Goal: Task Accomplishment & Management: Manage account settings

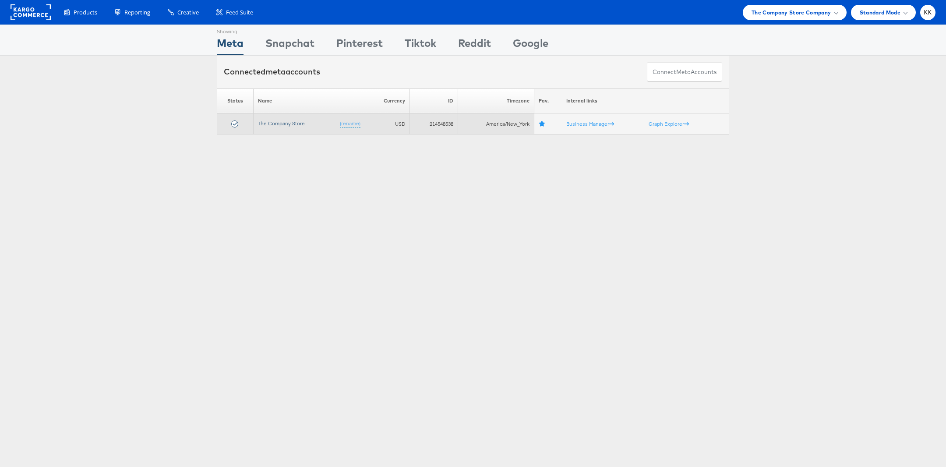
click at [289, 122] on link "The Company Store" at bounding box center [281, 123] width 47 height 7
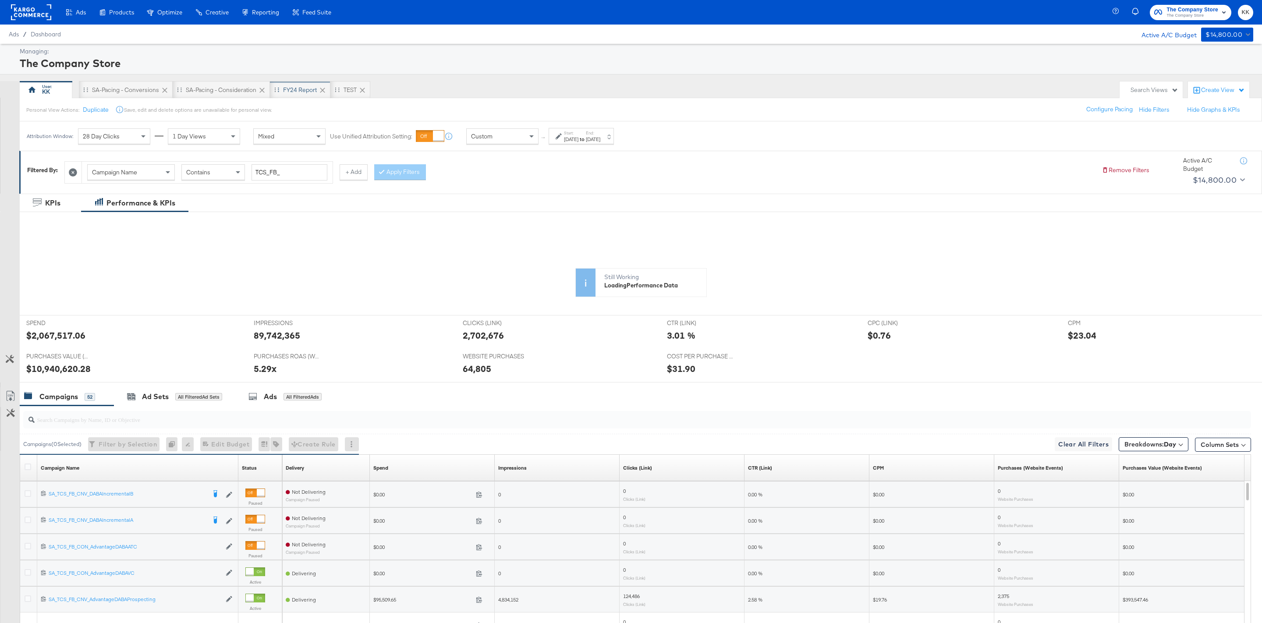
click at [296, 92] on div "FY24 Report" at bounding box center [300, 90] width 34 height 8
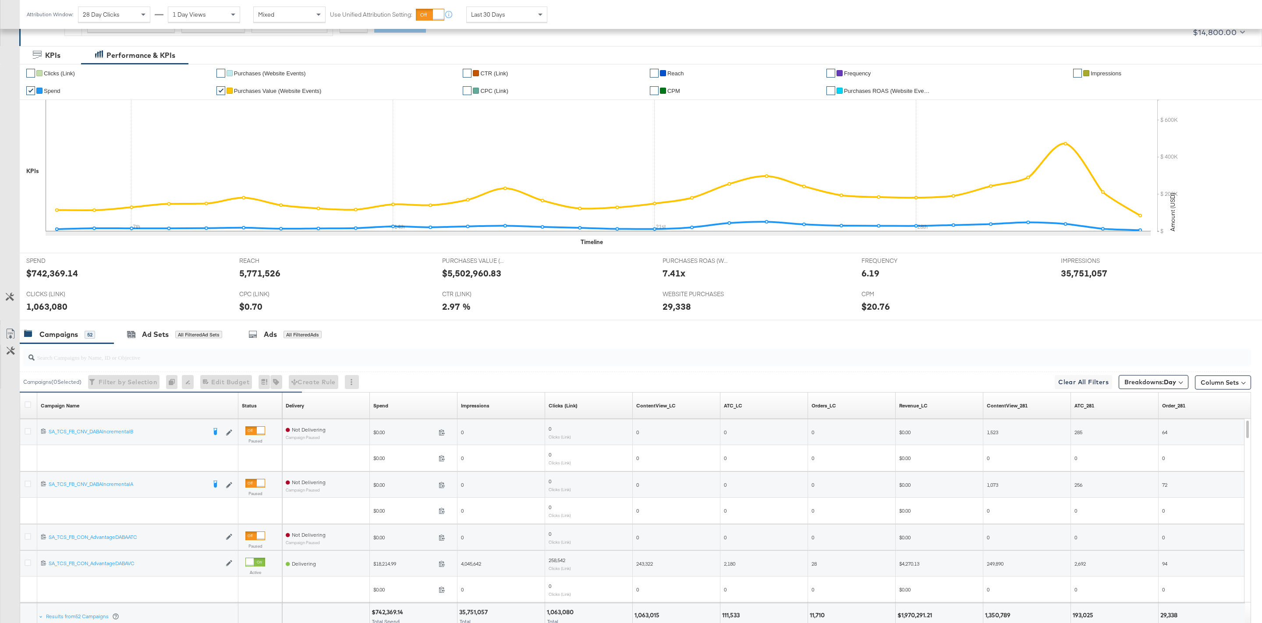
scroll to position [218, 0]
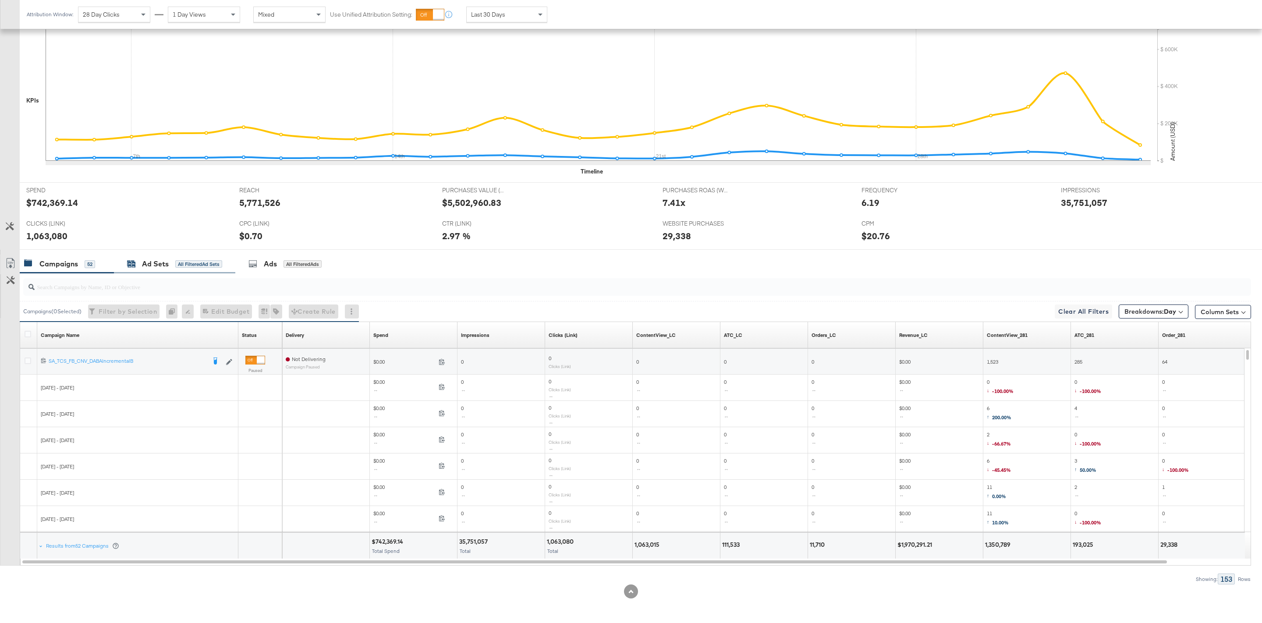
click at [180, 263] on div "All Filtered Ad Sets" at bounding box center [198, 264] width 47 height 8
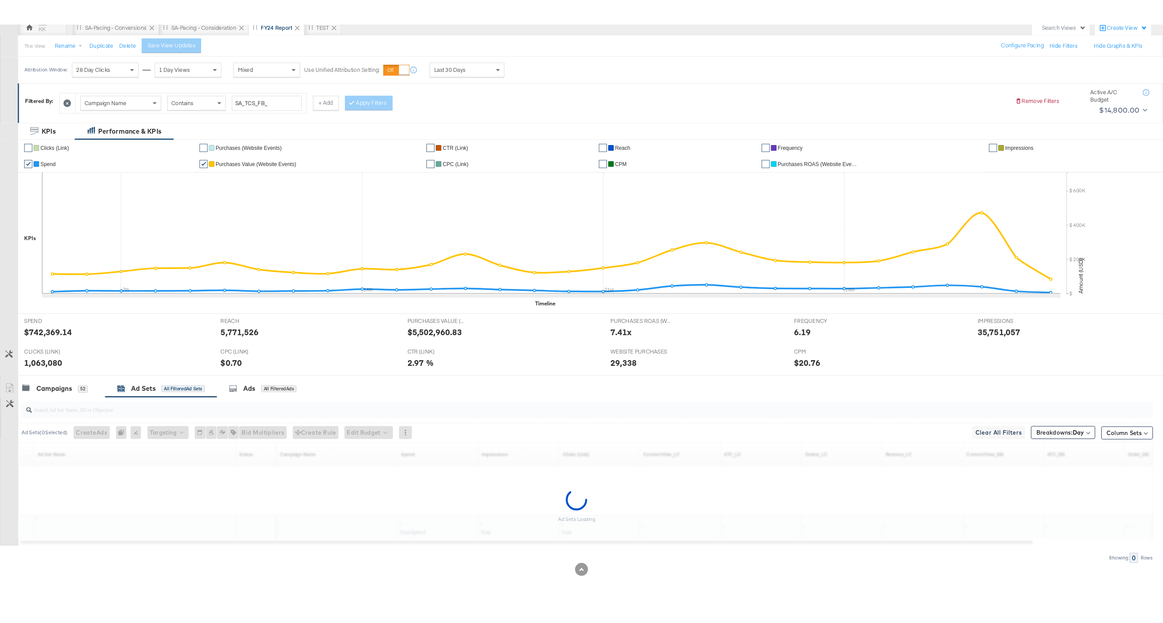
scroll to position [86, 0]
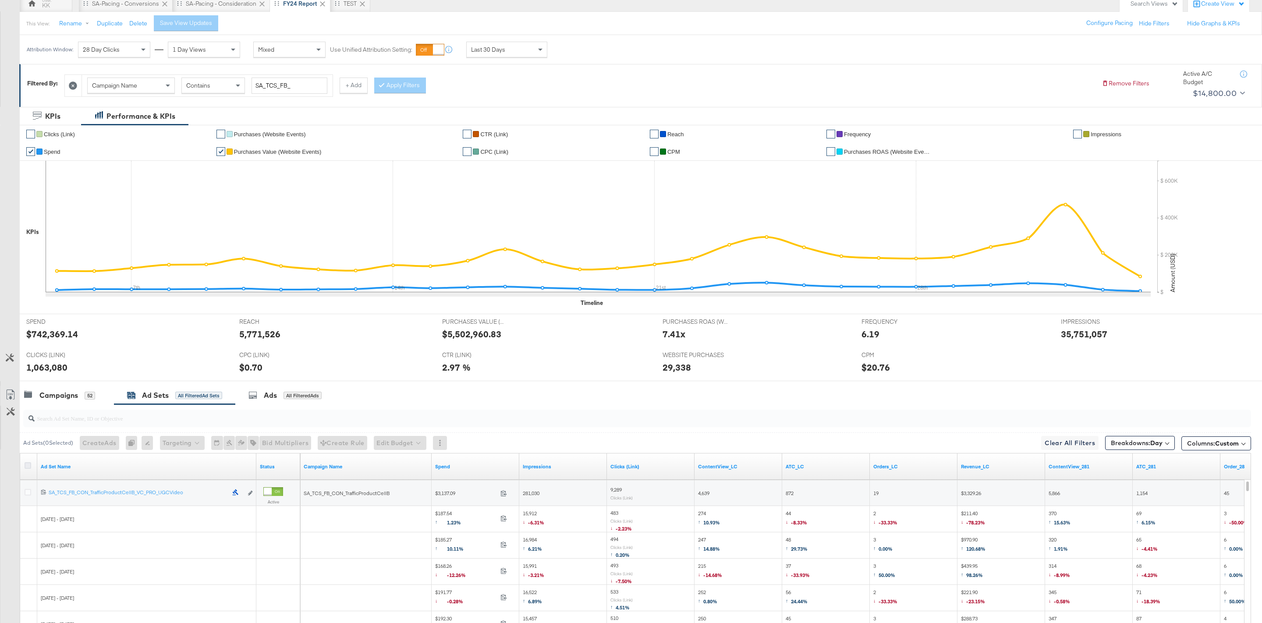
click at [30, 463] on icon at bounding box center [28, 465] width 7 height 7
click at [0, 0] on input "checkbox" at bounding box center [0, 0] width 0 height 0
click at [12, 395] on icon at bounding box center [10, 395] width 11 height 11
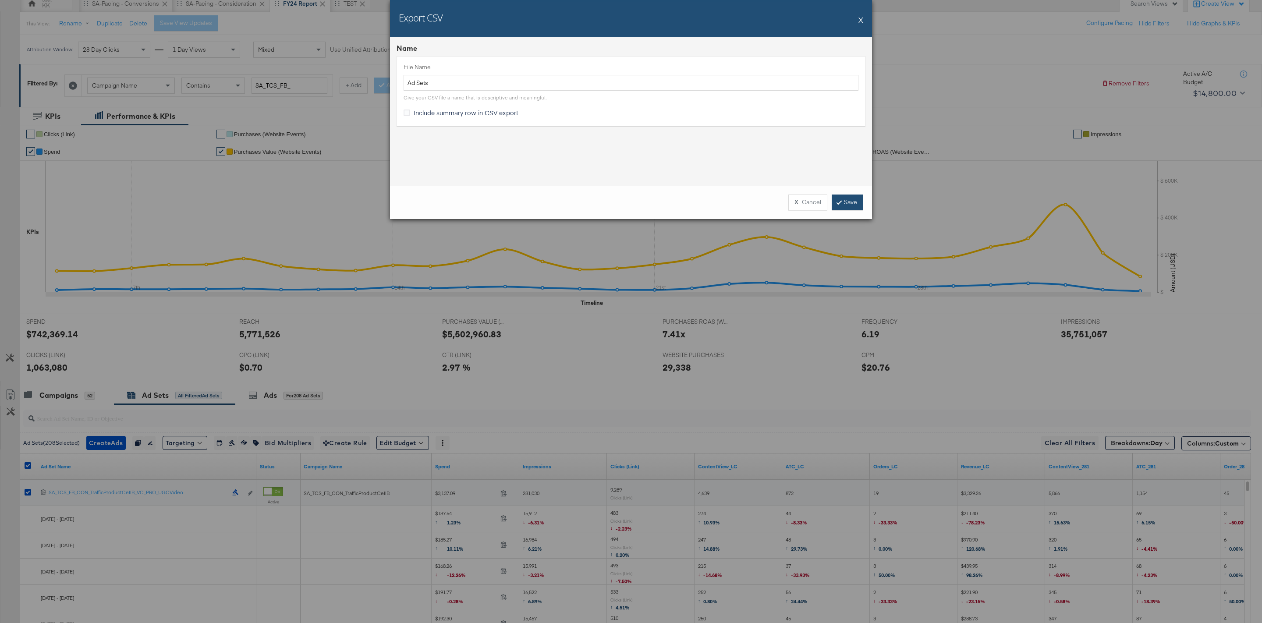
click at [842, 202] on link "Save" at bounding box center [848, 203] width 32 height 16
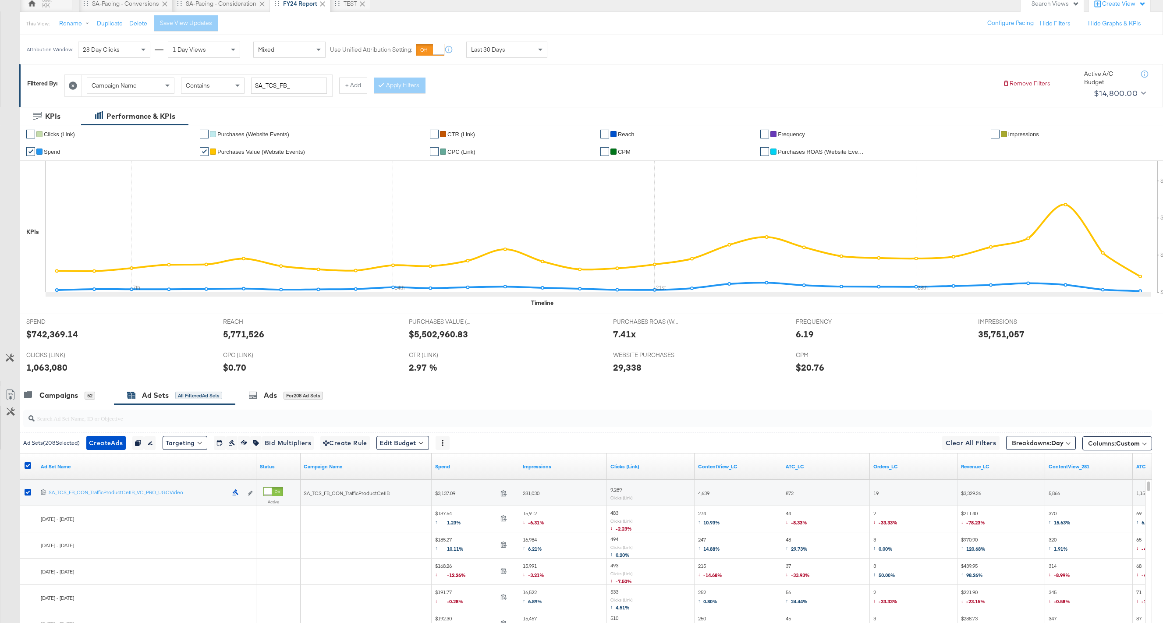
scroll to position [64, 0]
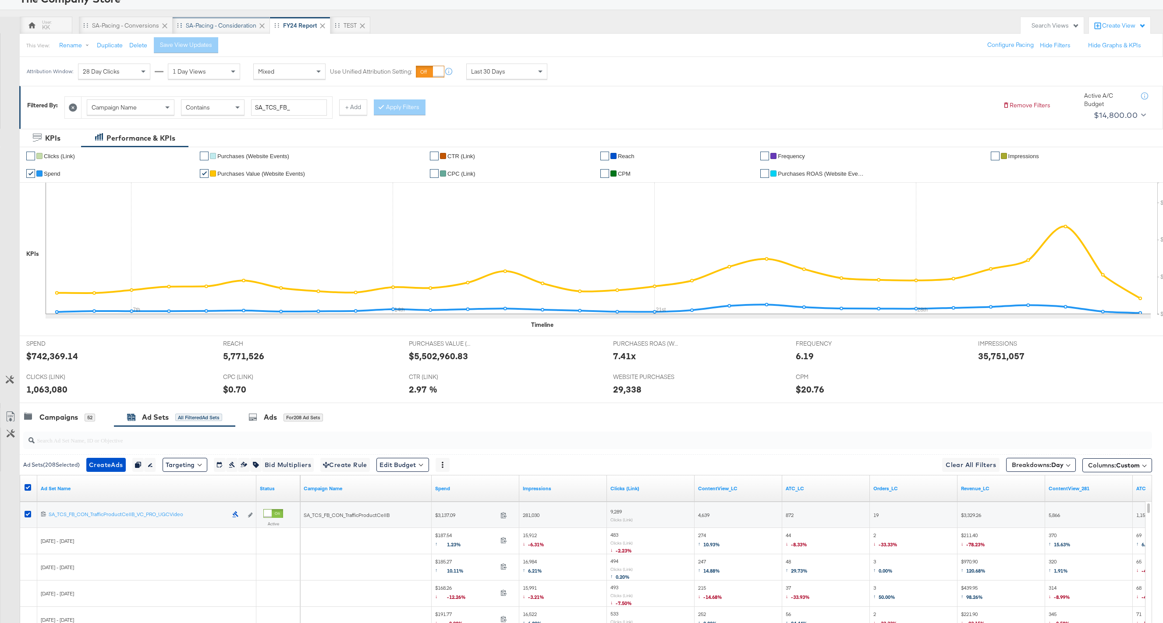
click at [226, 27] on div "SA-Pacing - Consideration" at bounding box center [221, 25] width 71 height 8
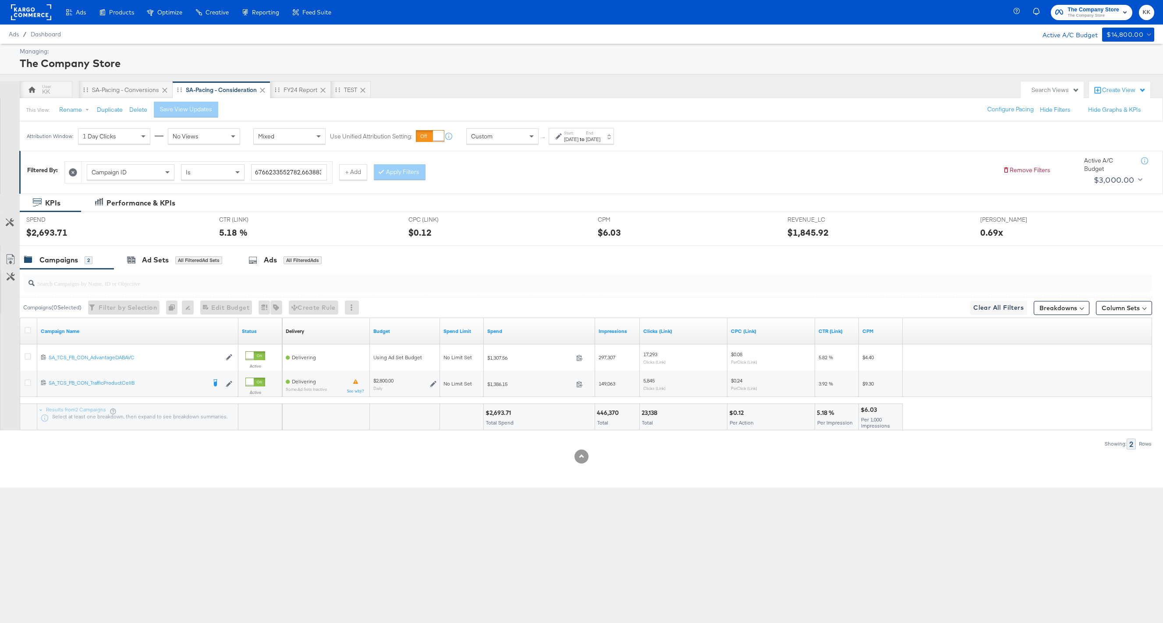
click at [600, 136] on div "Sep 2nd 2025" at bounding box center [593, 139] width 14 height 7
click at [562, 210] on input "September 2nd 2025" at bounding box center [573, 206] width 92 height 16
click at [577, 247] on td "3" at bounding box center [581, 250] width 15 height 12
type input "September 3rd 2025"
click at [635, 244] on button "Apply" at bounding box center [630, 247] width 28 height 16
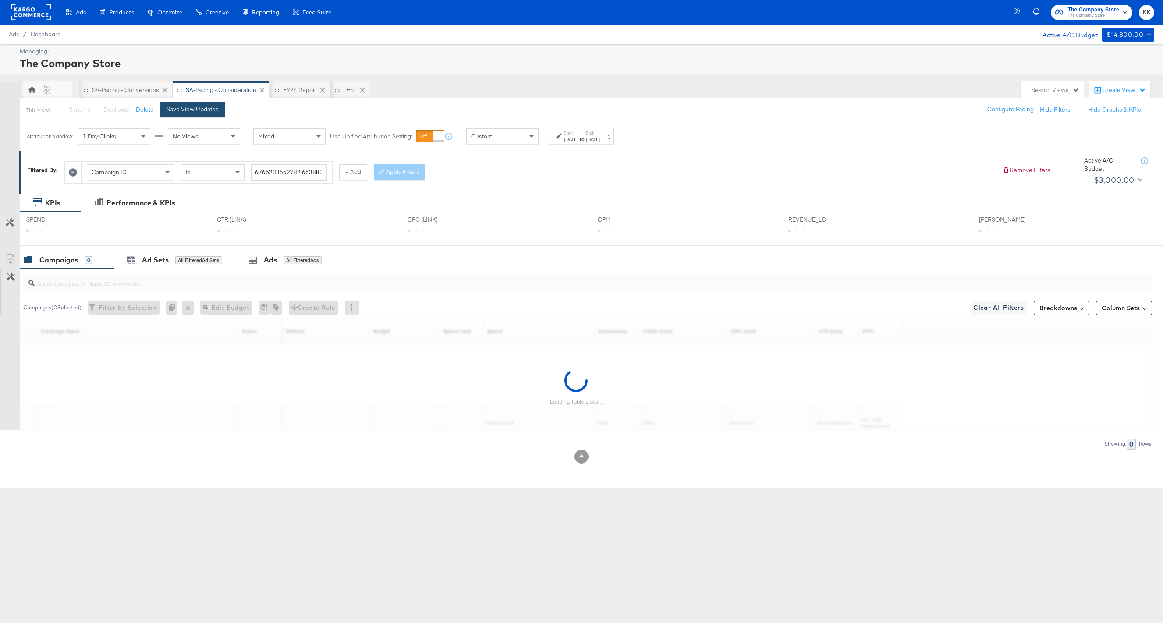
click at [195, 117] on button "Save View Updates" at bounding box center [192, 110] width 64 height 16
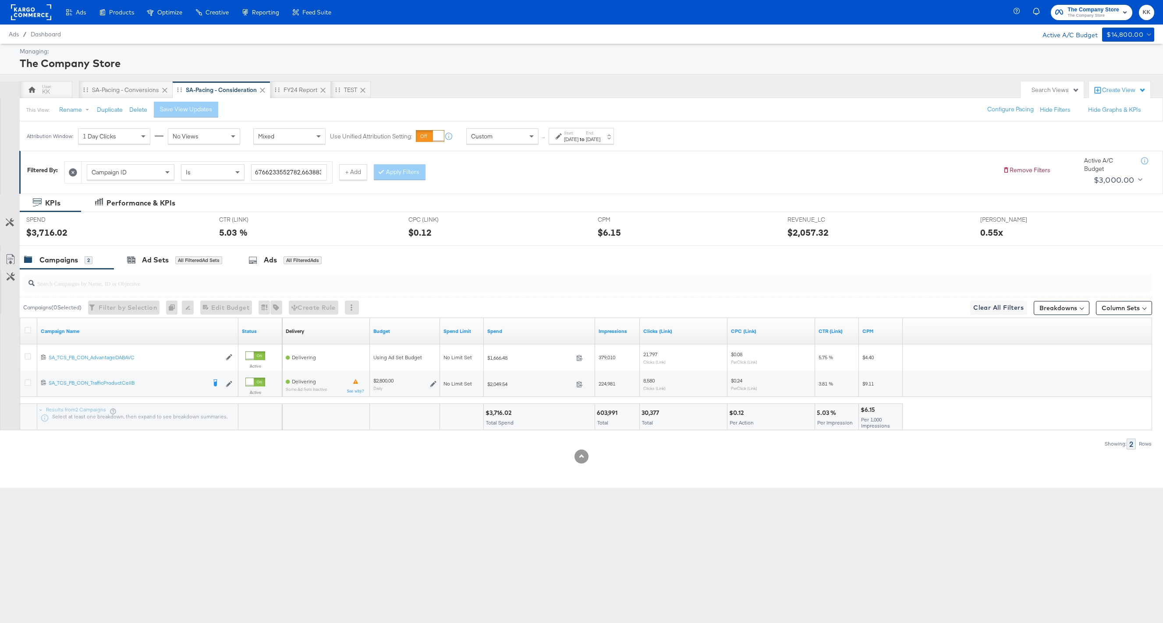
click at [504, 414] on div "$3,716.02" at bounding box center [499, 413] width 28 height 8
click at [504, 414] on div "Customize KPIs Export as CSV Campaign Name Status Delivery Sorting Unavailable …" at bounding box center [576, 374] width 1152 height 113
copy div "3,716.02"
click at [523, 136] on div "Custom" at bounding box center [502, 136] width 71 height 15
click at [113, 92] on div "SA-Pacing - Conversions" at bounding box center [125, 90] width 67 height 8
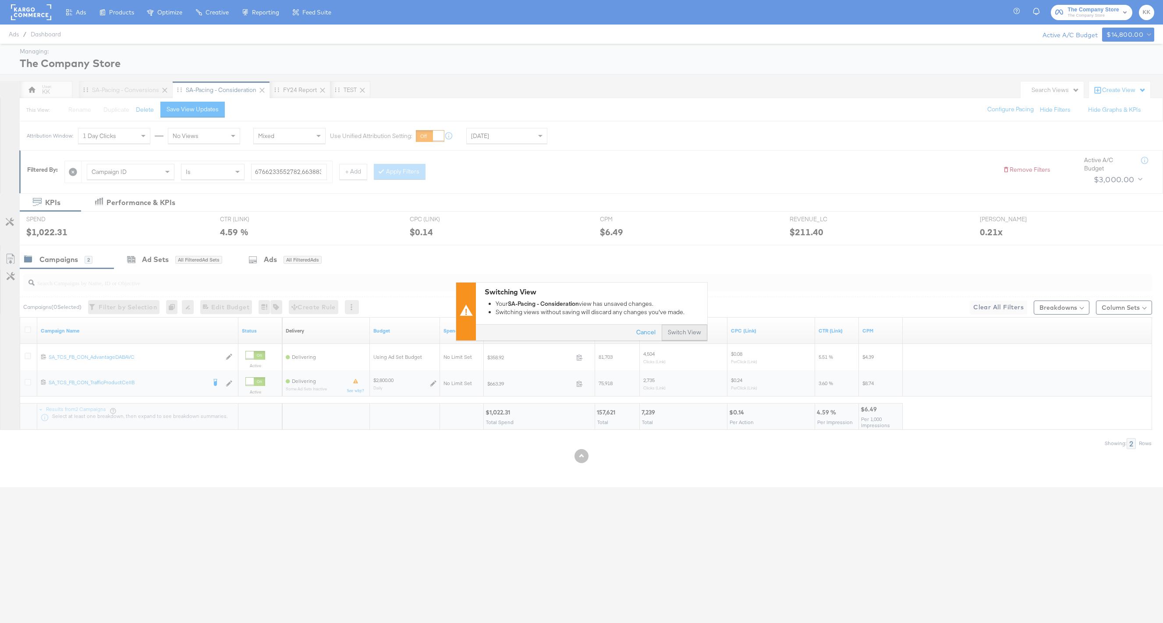
click at [684, 335] on button "Switch View" at bounding box center [685, 333] width 46 height 16
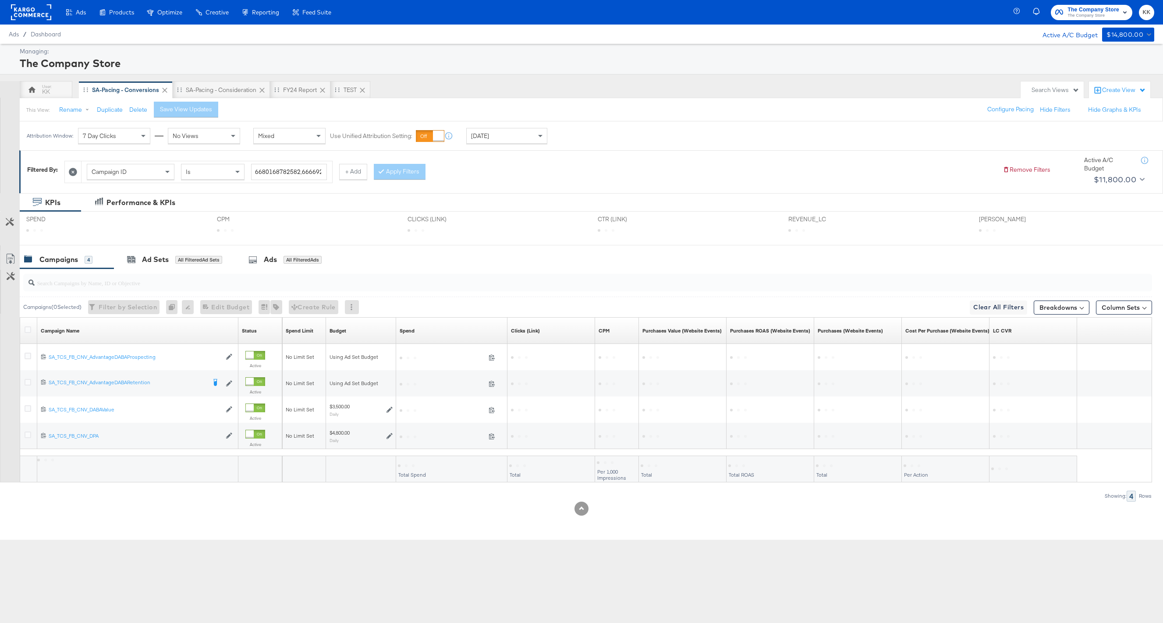
click at [533, 138] on div "Today" at bounding box center [507, 135] width 80 height 15
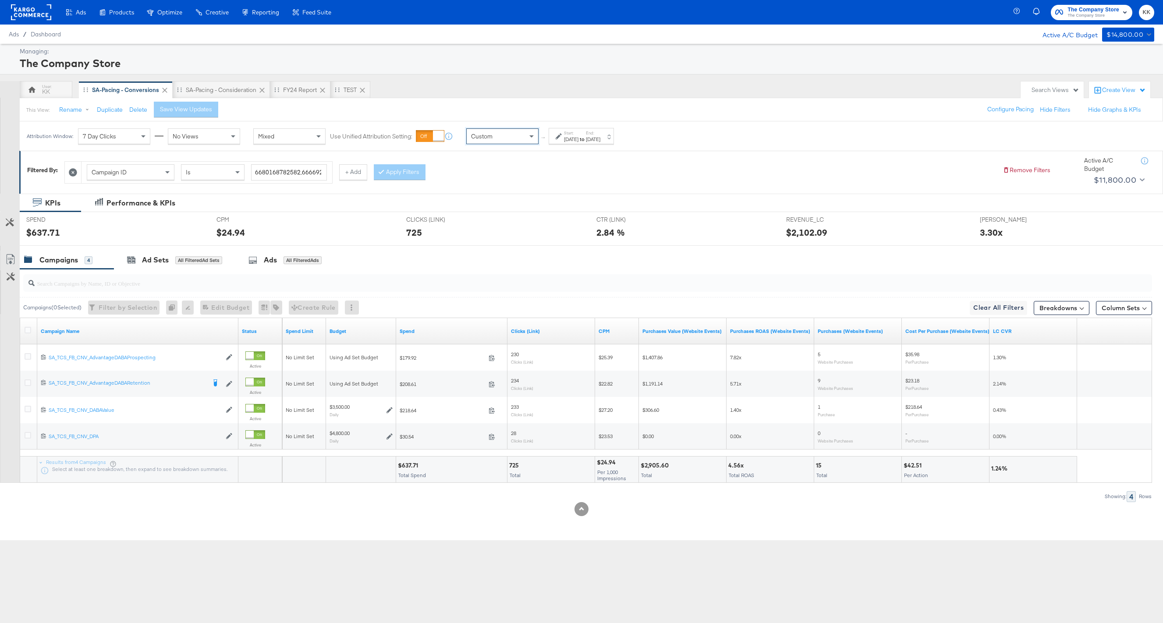
click at [562, 138] on div at bounding box center [560, 136] width 8 height 6
click at [480, 206] on input "September 4th 2025" at bounding box center [471, 206] width 95 height 16
click at [453, 245] on td "1" at bounding box center [449, 250] width 15 height 12
type input "September 1st 2025"
click at [564, 204] on input "September 4th 2025" at bounding box center [571, 206] width 92 height 16
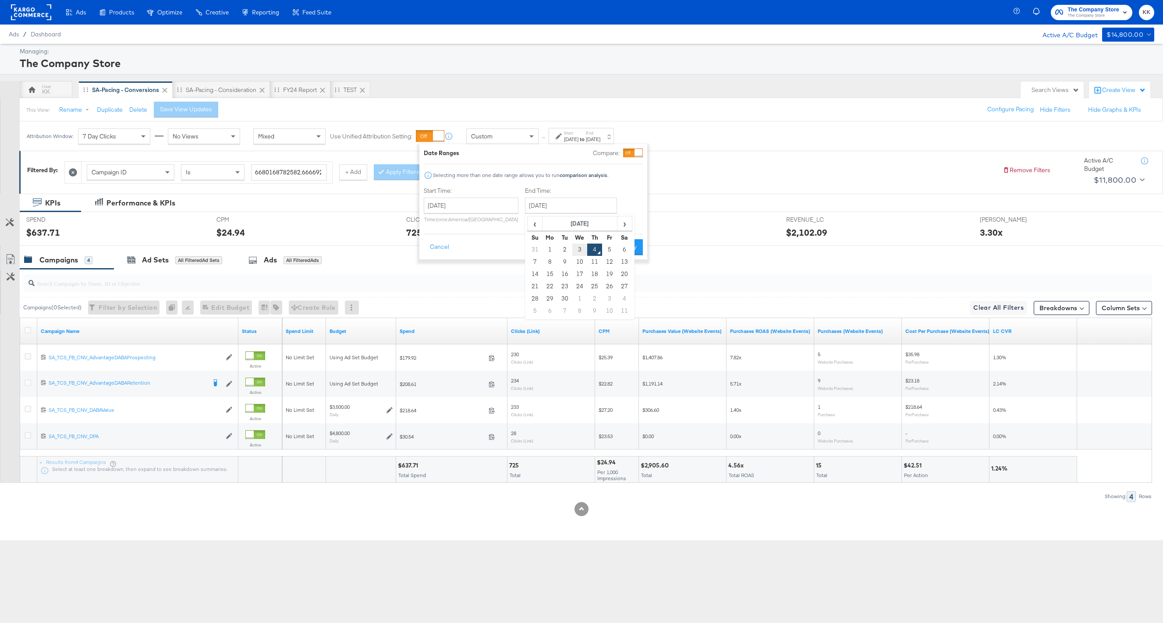
click at [580, 249] on td "3" at bounding box center [579, 250] width 15 height 12
type input "September 3rd 2025"
click at [627, 242] on button "Apply" at bounding box center [630, 247] width 28 height 16
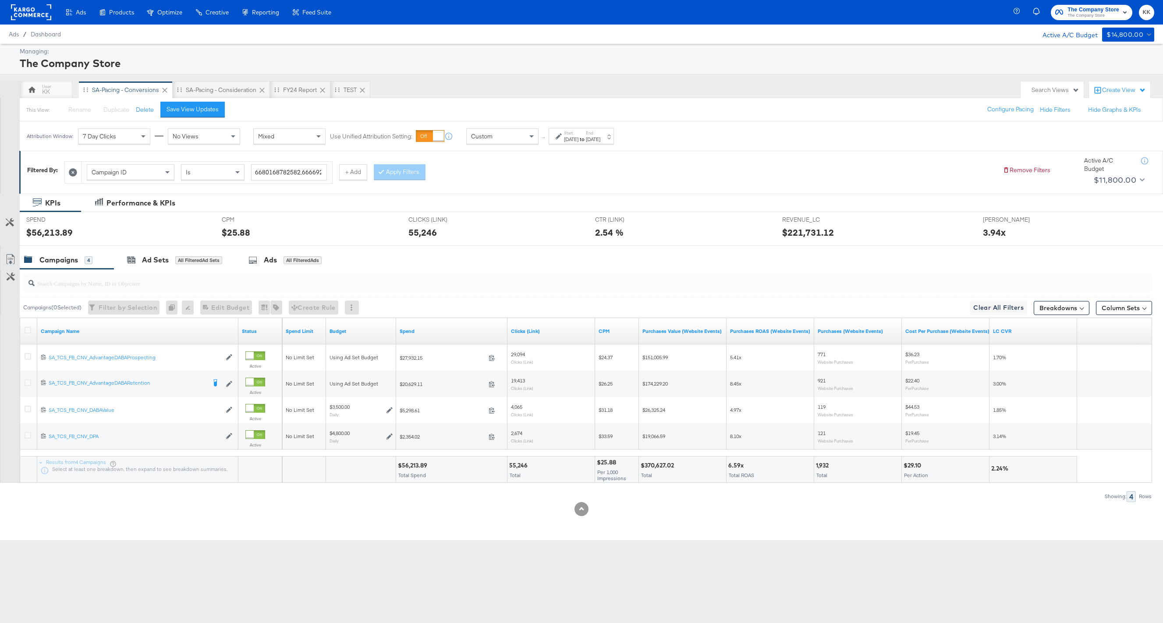
click at [414, 472] on span "Total Spend" at bounding box center [412, 475] width 28 height 7
click at [413, 465] on div "$56,213.89" at bounding box center [414, 465] width 32 height 8
copy div "56,213.89"
click at [498, 140] on div "Custom" at bounding box center [502, 136] width 71 height 15
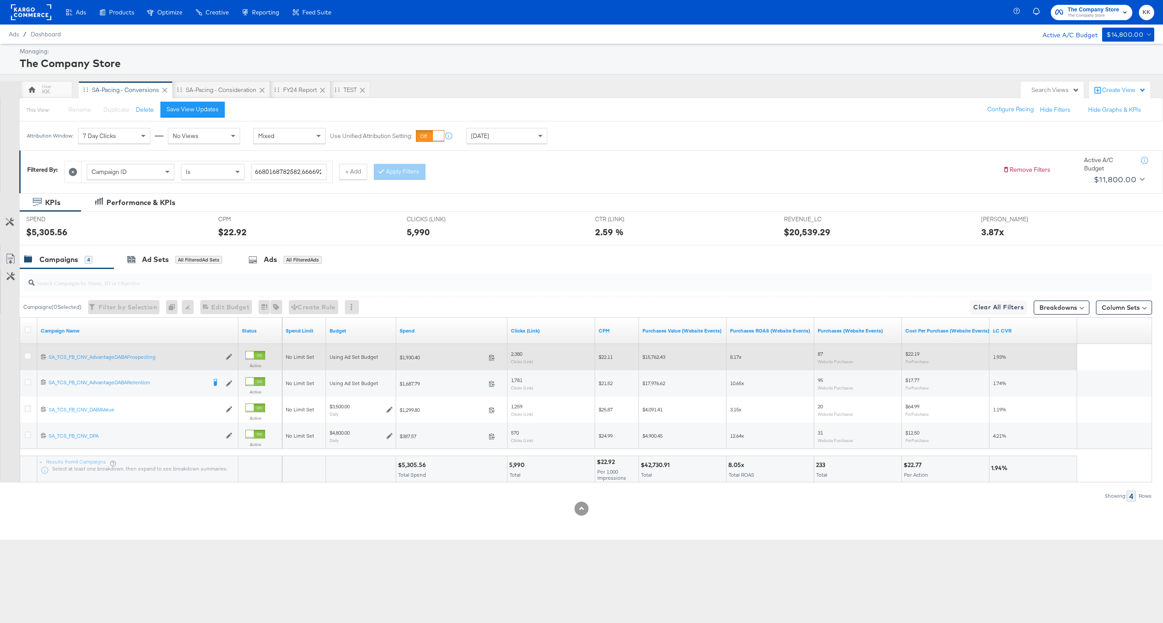
click at [23, 354] on div at bounding box center [29, 357] width 16 height 16
click at [25, 354] on icon at bounding box center [28, 356] width 7 height 7
click at [0, 0] on input "checkbox" at bounding box center [0, 0] width 0 height 0
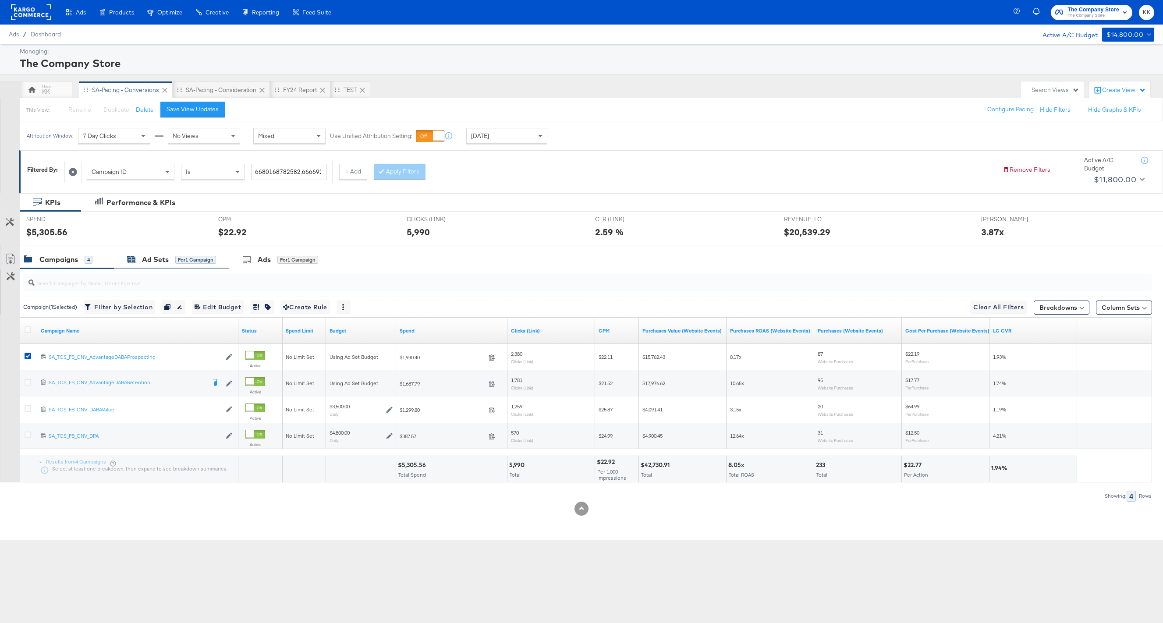
click at [172, 264] on div "Ad Sets for 1 Campaign" at bounding box center [171, 260] width 89 height 10
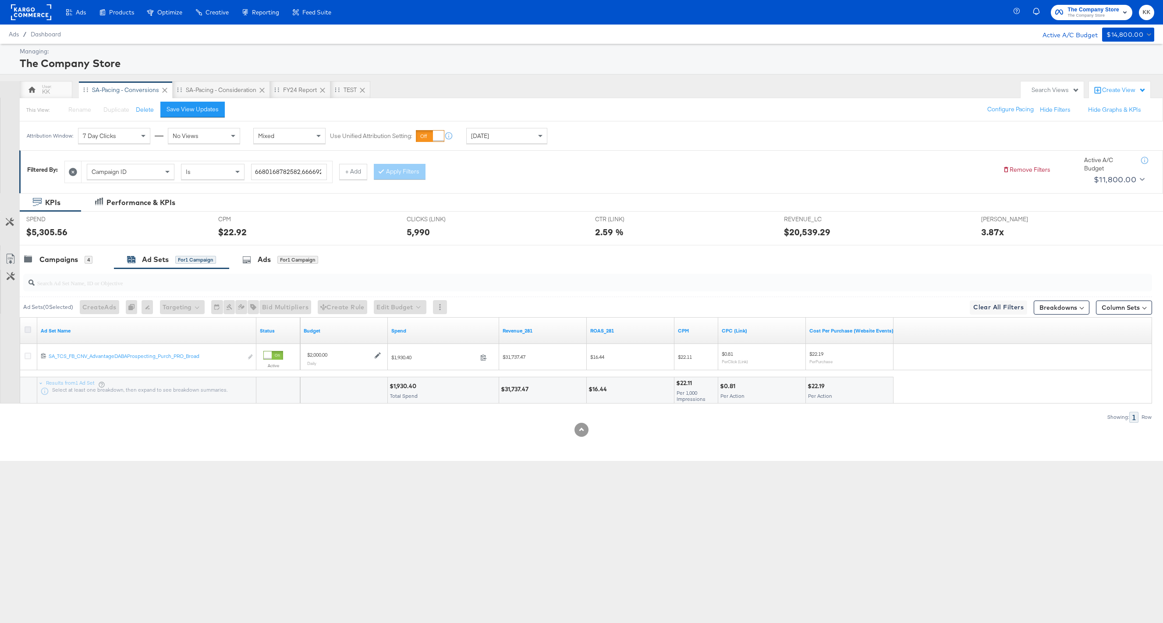
click at [30, 327] on icon at bounding box center [28, 329] width 7 height 7
click at [0, 0] on input "checkbox" at bounding box center [0, 0] width 0 height 0
click at [388, 305] on button "Edit Budget" at bounding box center [388, 307] width 53 height 14
click at [395, 331] on span "Edit Ad Set Budget" at bounding box center [391, 329] width 50 height 11
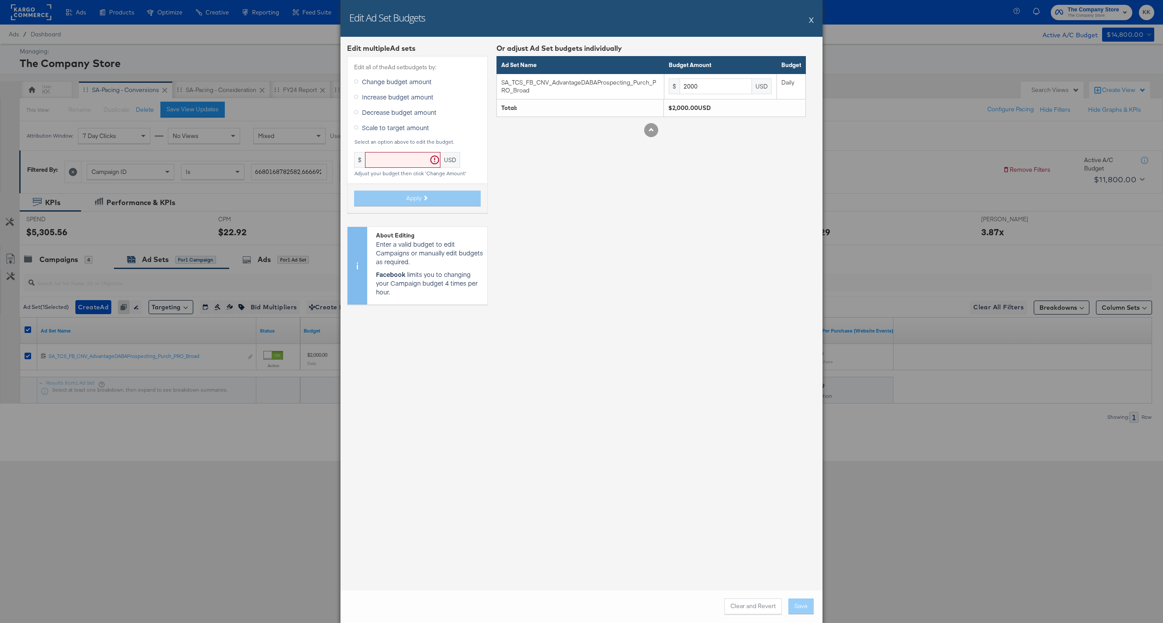
click at [379, 98] on span "Increase budget amount" at bounding box center [397, 96] width 71 height 9
click at [0, 0] on input "Increase budget amount" at bounding box center [0, 0] width 0 height 0
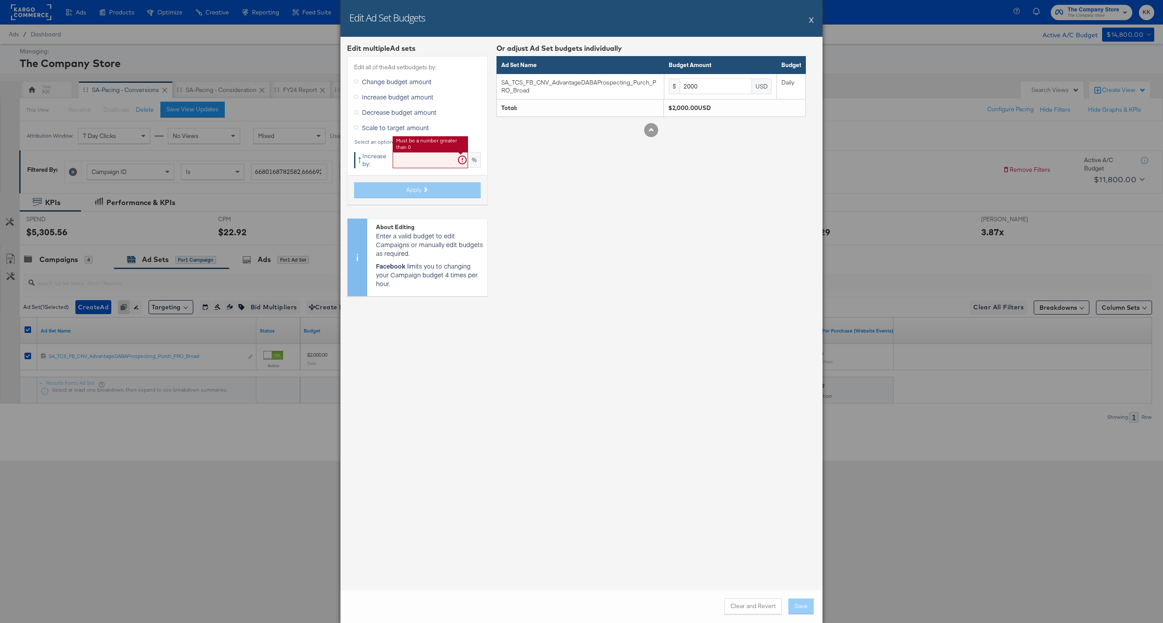
click at [408, 155] on input "text" at bounding box center [430, 160] width 75 height 16
type input "19"
click at [406, 188] on button "Apply" at bounding box center [417, 190] width 127 height 16
click at [460, 191] on button "Apply" at bounding box center [417, 190] width 127 height 16
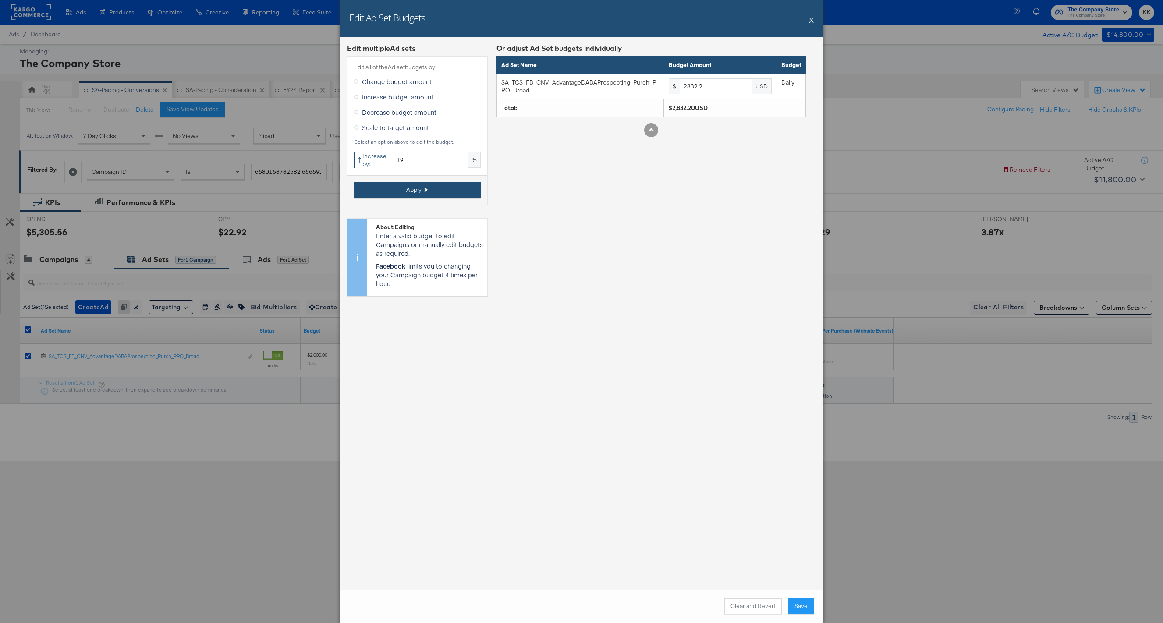
type input "3370.31"
click at [813, 20] on button "X" at bounding box center [811, 20] width 5 height 18
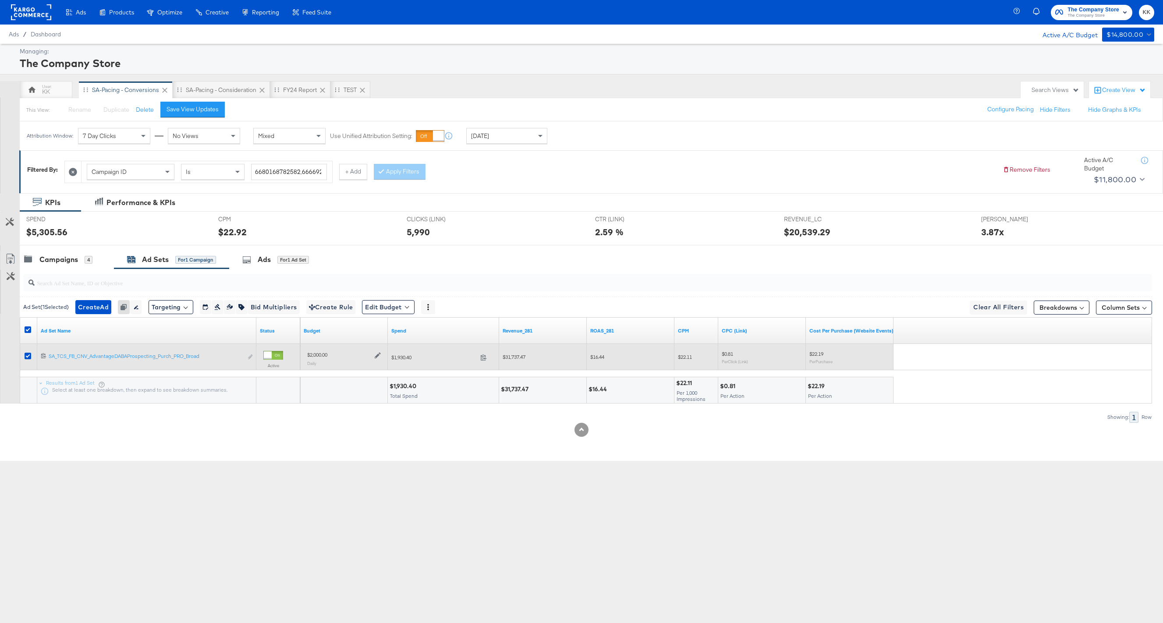
click at [379, 355] on icon at bounding box center [378, 355] width 6 height 6
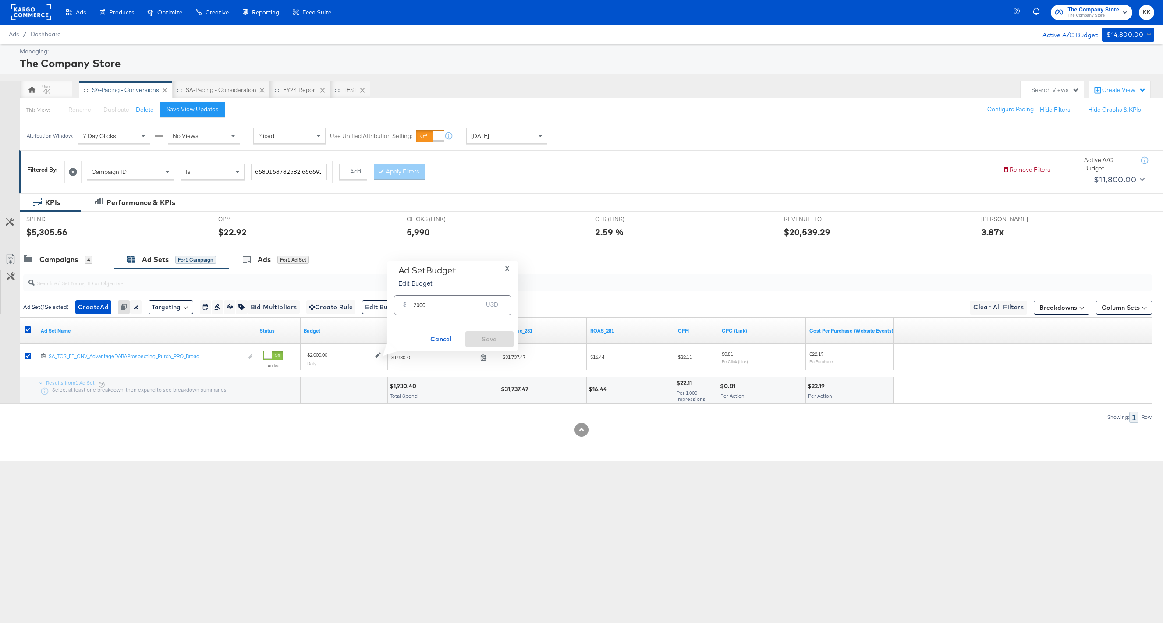
click at [415, 304] on input "2000" at bounding box center [448, 301] width 69 height 19
type input "3500"
click at [501, 336] on span "Save" at bounding box center [489, 339] width 41 height 11
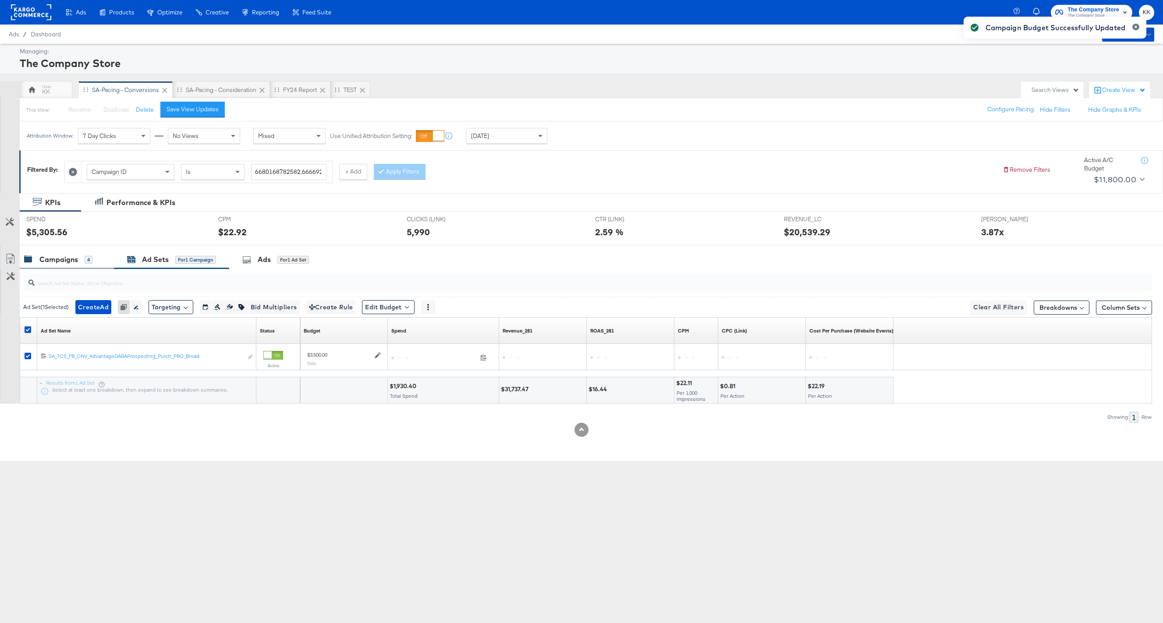
click at [58, 257] on div "Campaigns" at bounding box center [58, 260] width 39 height 10
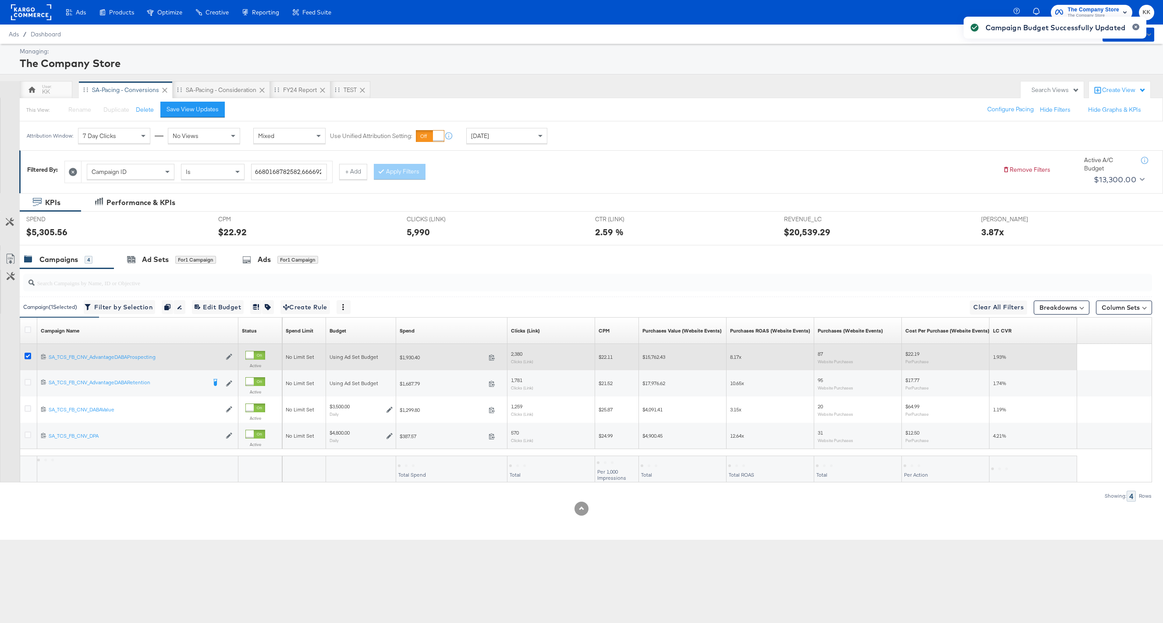
click at [28, 357] on icon at bounding box center [28, 356] width 7 height 7
click at [0, 0] on input "checkbox" at bounding box center [0, 0] width 0 height 0
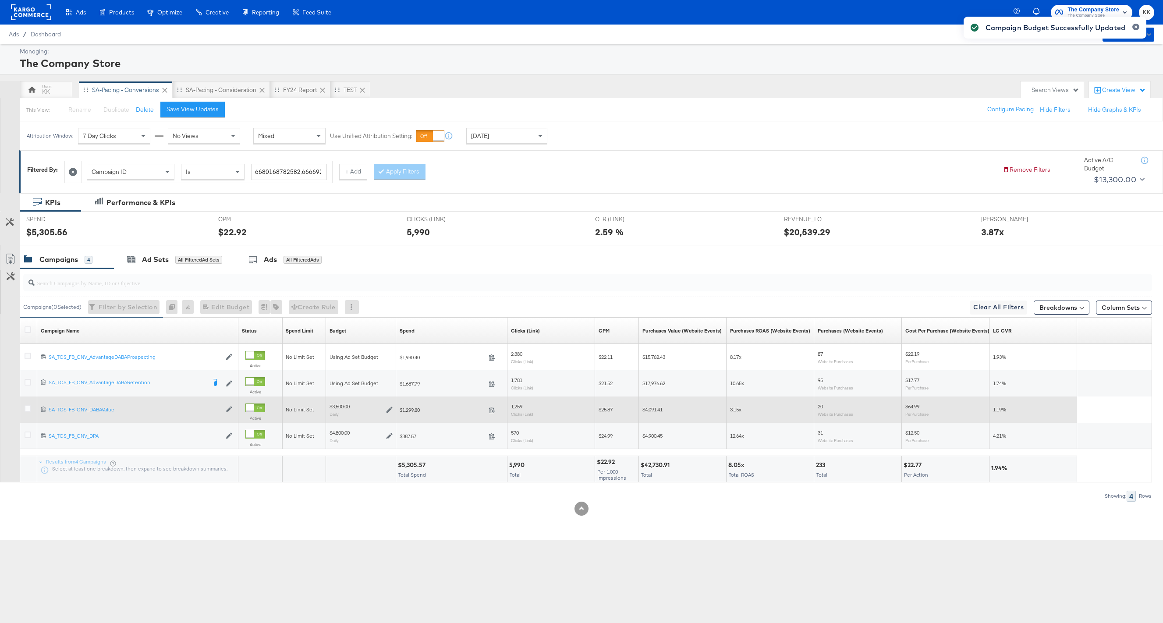
click at [28, 412] on div at bounding box center [29, 409] width 9 height 9
click at [28, 409] on icon at bounding box center [28, 408] width 7 height 7
click at [0, 0] on input "checkbox" at bounding box center [0, 0] width 0 height 0
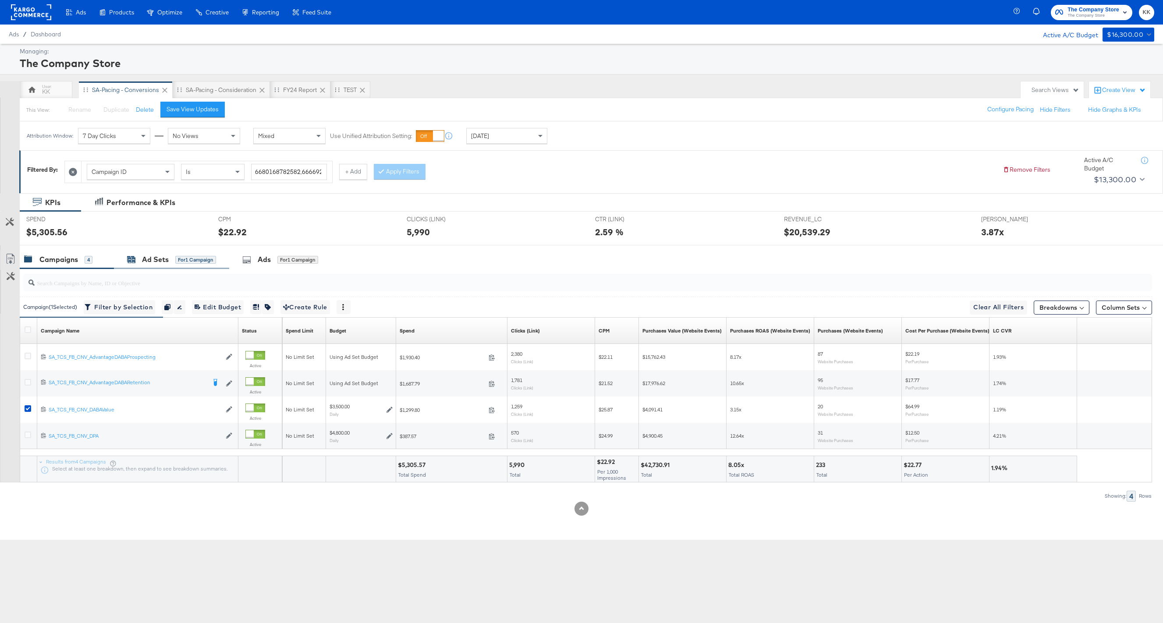
click at [186, 255] on div "Ad Sets for 1 Campaign" at bounding box center [171, 260] width 89 height 10
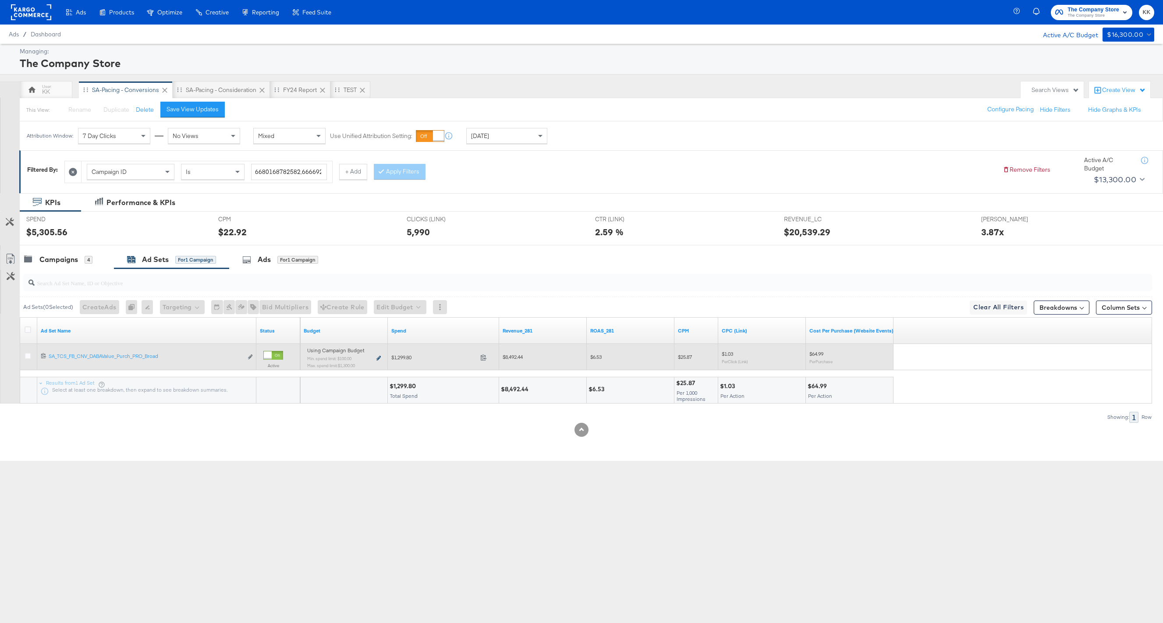
click at [378, 357] on icon at bounding box center [378, 358] width 4 height 5
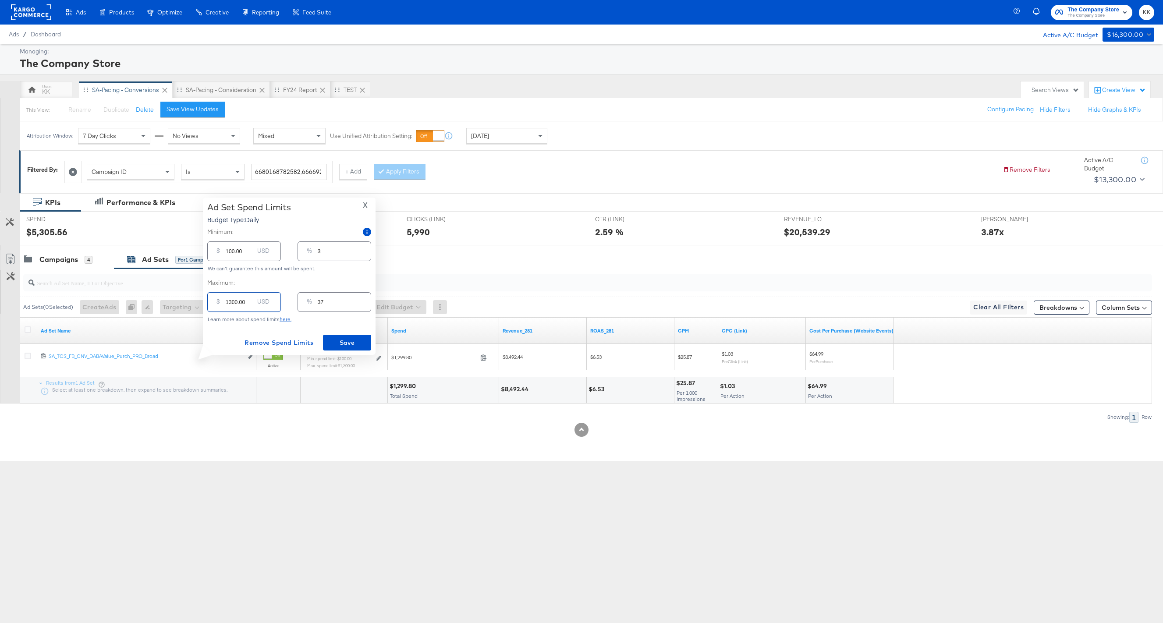
drag, startPoint x: 231, startPoint y: 302, endPoint x: 216, endPoint y: 302, distance: 14.9
click at [216, 302] on div "$ 1300.00 USD" at bounding box center [244, 302] width 74 height 20
type input "200.00"
type input "6"
type input "2000.00"
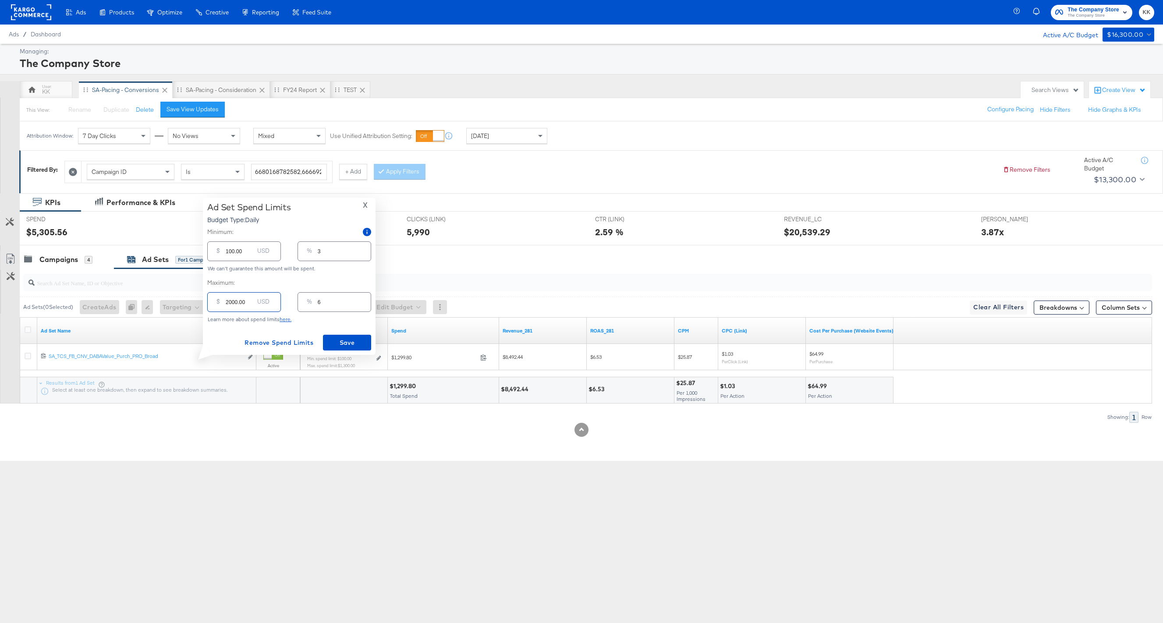
type input "57"
type input "2000.00"
click at [343, 336] on button "Save" at bounding box center [347, 343] width 48 height 16
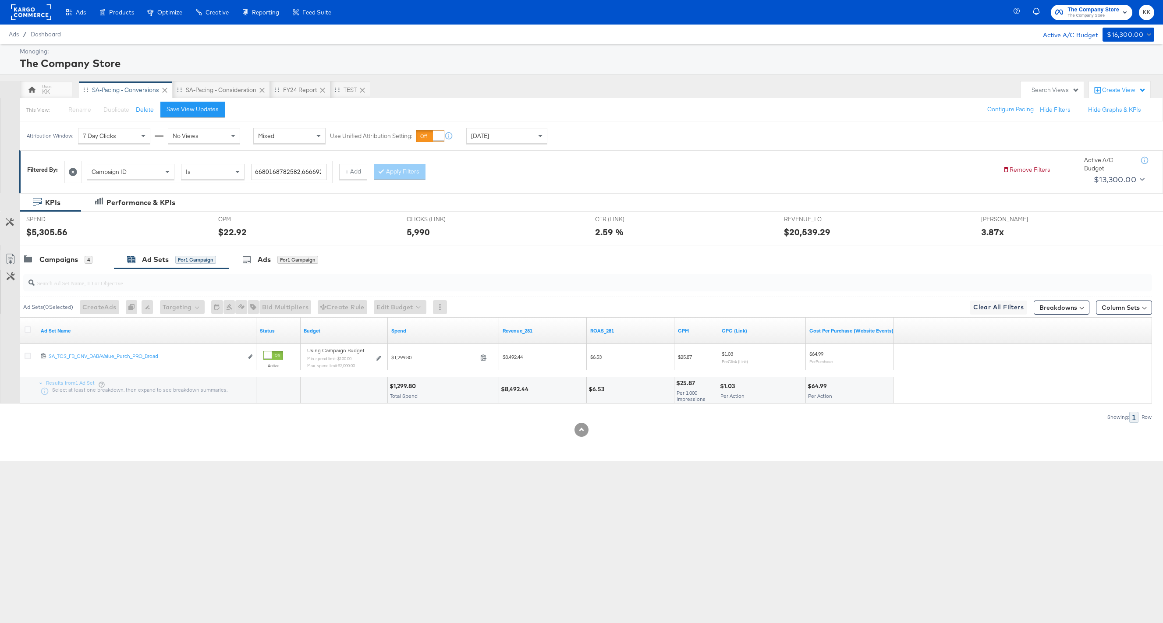
click at [53, 270] on div at bounding box center [586, 283] width 1132 height 28
click at [65, 253] on div "Campaigns 4" at bounding box center [67, 259] width 94 height 19
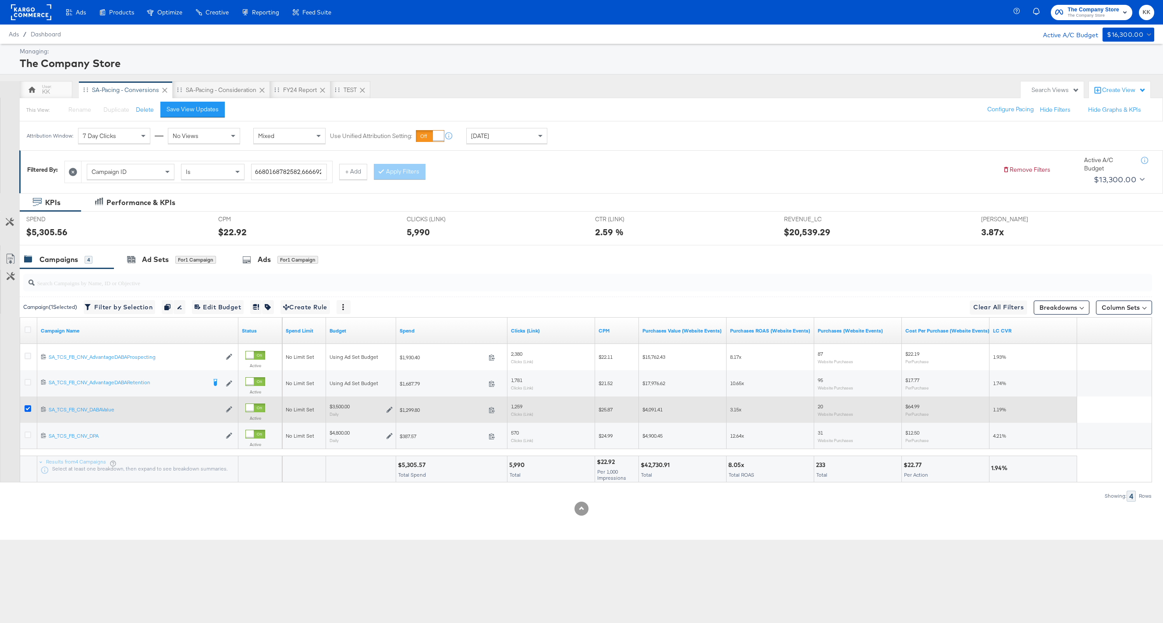
click at [27, 407] on icon at bounding box center [28, 408] width 7 height 7
click at [0, 0] on input "checkbox" at bounding box center [0, 0] width 0 height 0
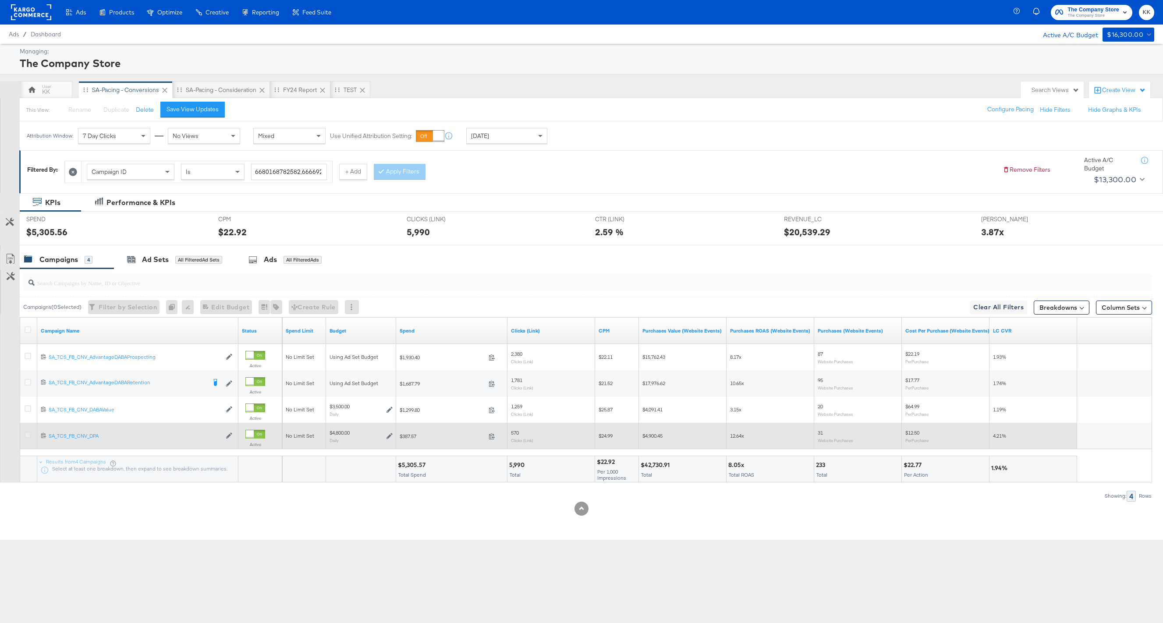
click at [27, 435] on icon at bounding box center [28, 435] width 7 height 7
click at [0, 0] on input "checkbox" at bounding box center [0, 0] width 0 height 0
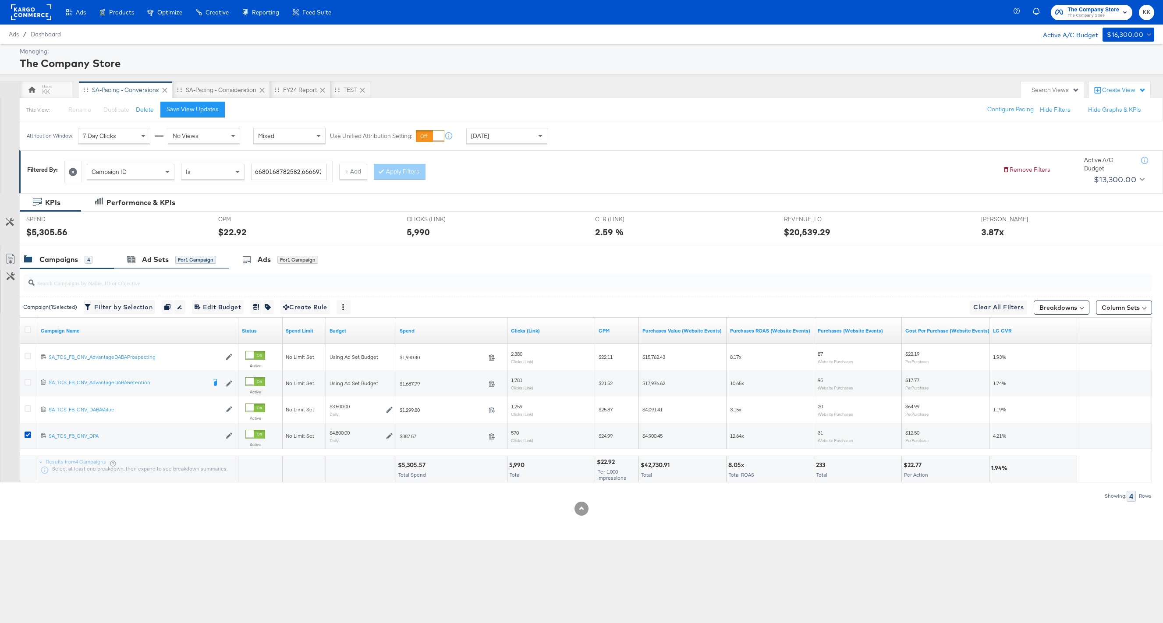
click at [151, 252] on div "Ad Sets for 1 Campaign" at bounding box center [171, 259] width 115 height 19
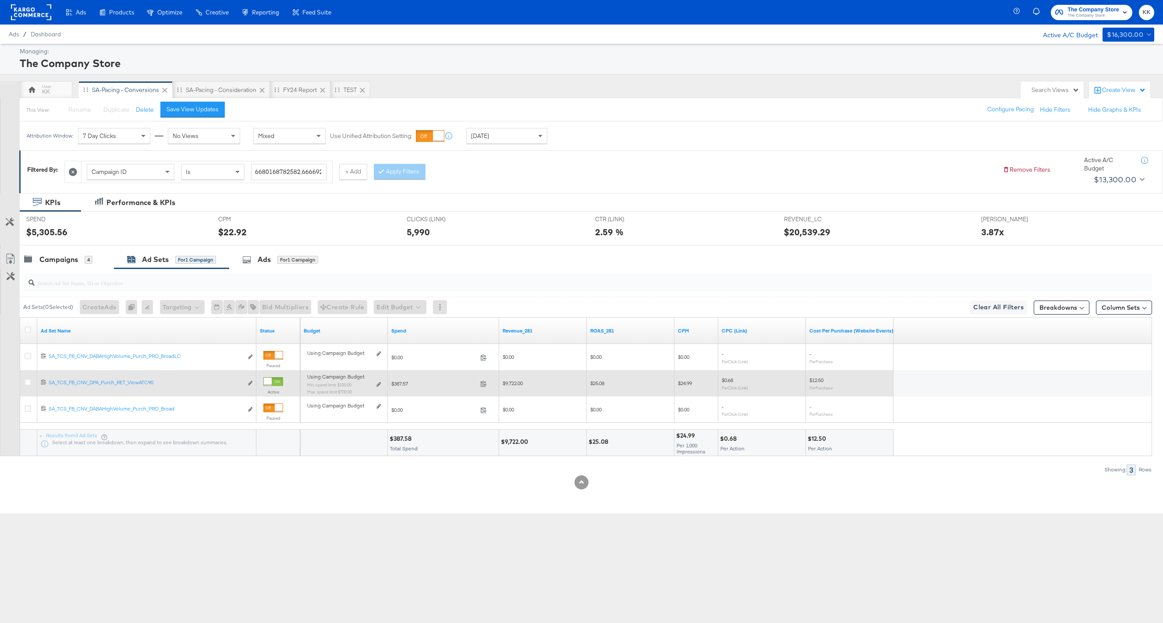
click at [378, 381] on div "Using Campaign Budget Min. spend limit: $100.00 Max. spend limit : $700.00 Edit…" at bounding box center [344, 387] width 74 height 21
click at [379, 383] on icon at bounding box center [378, 384] width 4 height 5
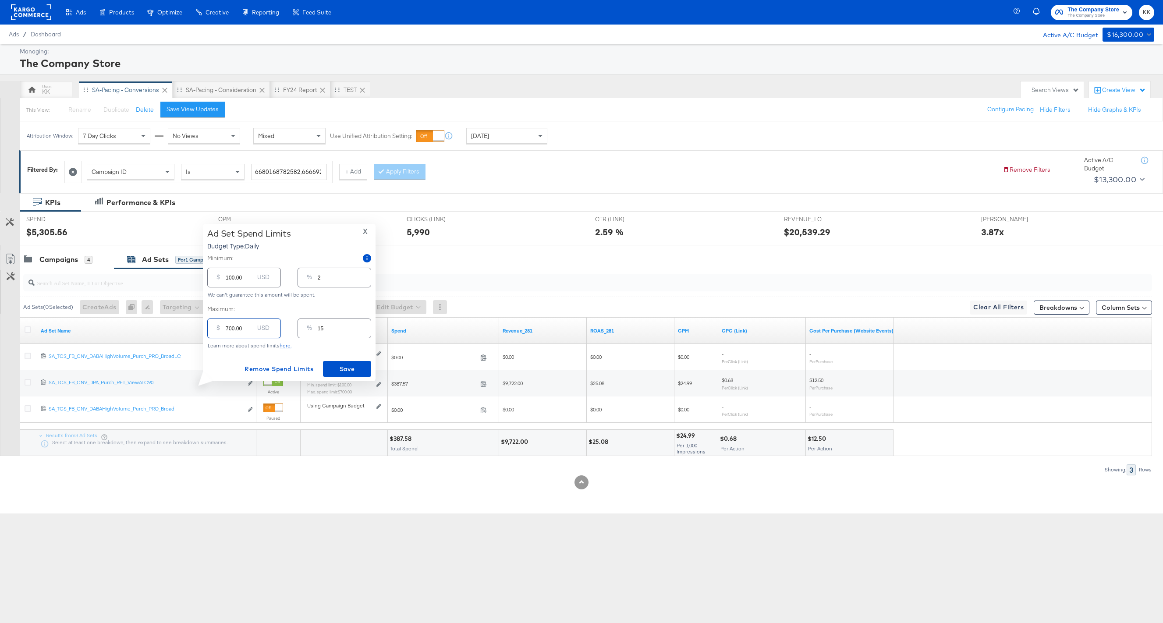
drag, startPoint x: 230, startPoint y: 328, endPoint x: 216, endPoint y: 328, distance: 13.1
click at [216, 328] on div "$ 700.00 USD" at bounding box center [244, 329] width 74 height 20
type input "100.00"
type input "2"
type input "1100.00"
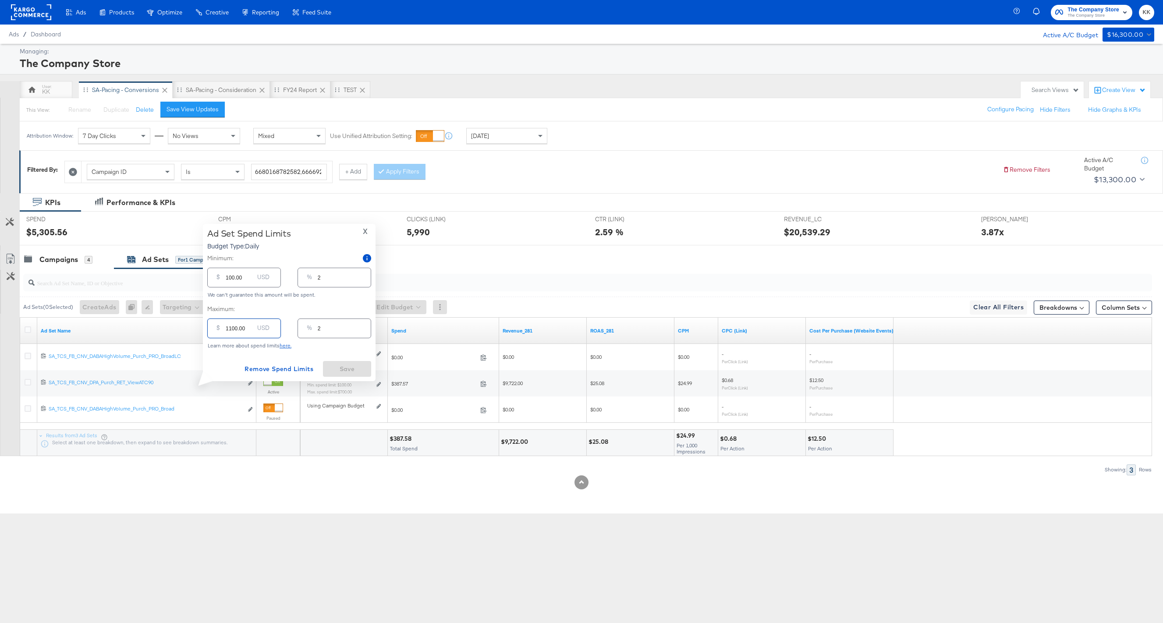
type input "23"
type input "1100.00"
drag, startPoint x: 227, startPoint y: 277, endPoint x: 214, endPoint y: 277, distance: 13.1
click at [214, 277] on div "$ 100.00 USD" at bounding box center [244, 278] width 74 height 20
type input "00.00"
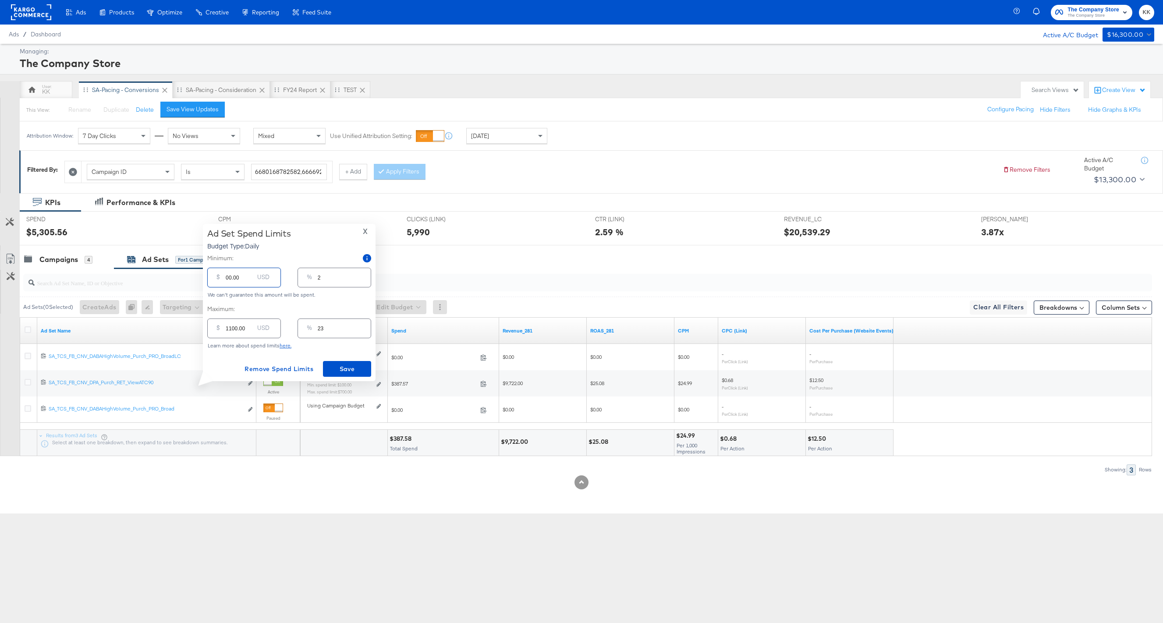
type input "0"
type input "700.00"
type input "15"
type input "700.00"
click at [347, 372] on span "Save" at bounding box center [346, 369] width 41 height 11
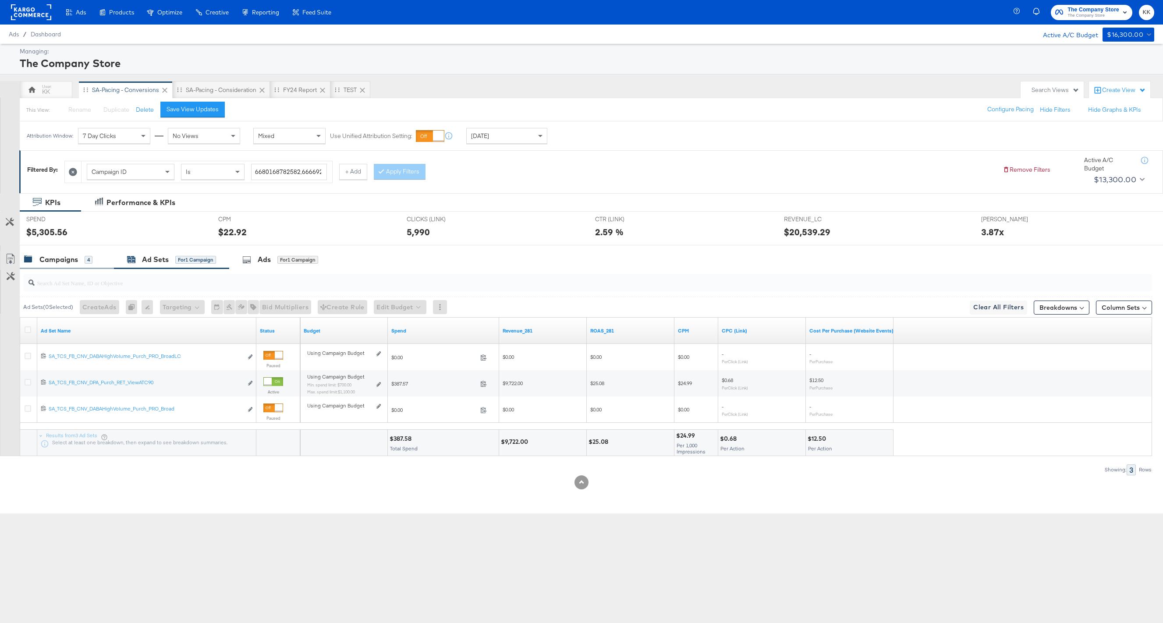
click at [74, 269] on div "Campaigns 4" at bounding box center [67, 259] width 94 height 19
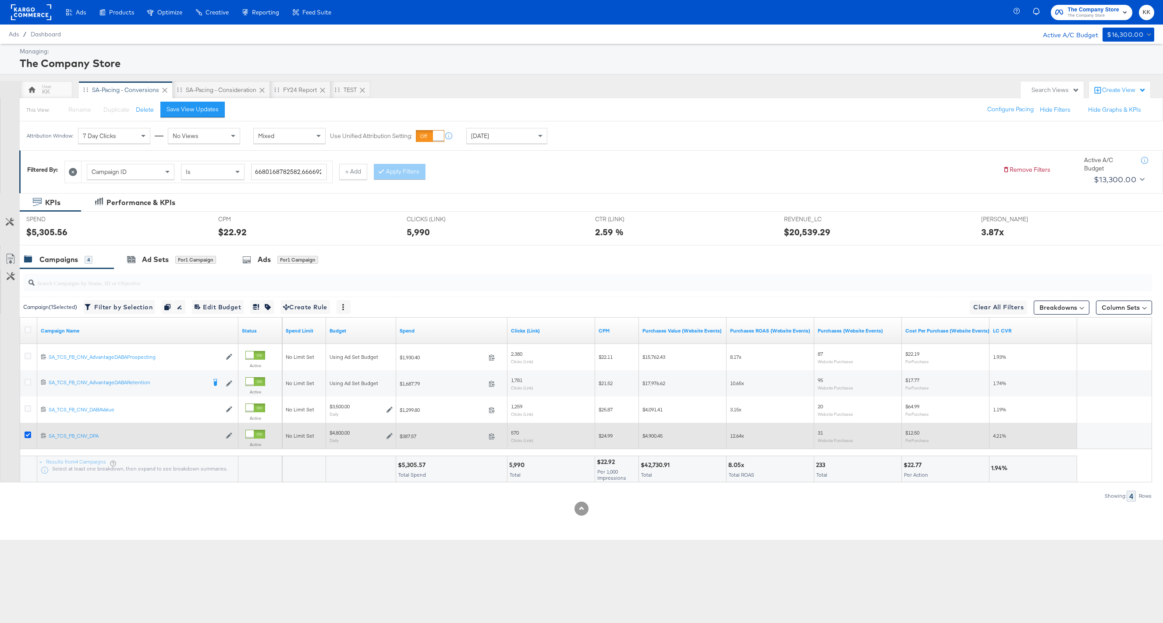
click at [29, 437] on icon at bounding box center [28, 435] width 7 height 7
click at [0, 0] on input "checkbox" at bounding box center [0, 0] width 0 height 0
